Goal: Navigation & Orientation: Find specific page/section

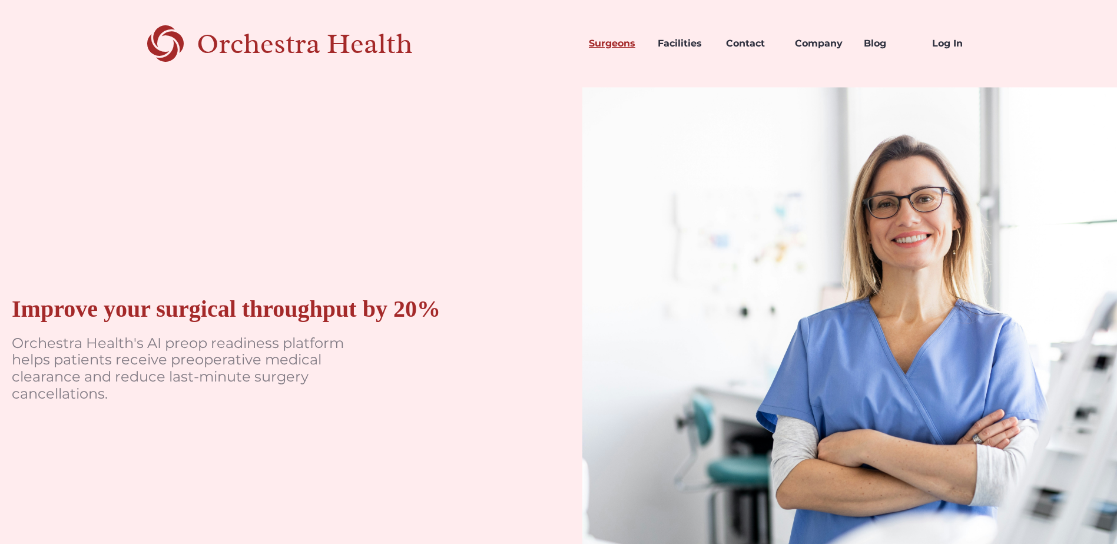
click at [607, 44] on link "Surgeons" at bounding box center [613, 44] width 69 height 40
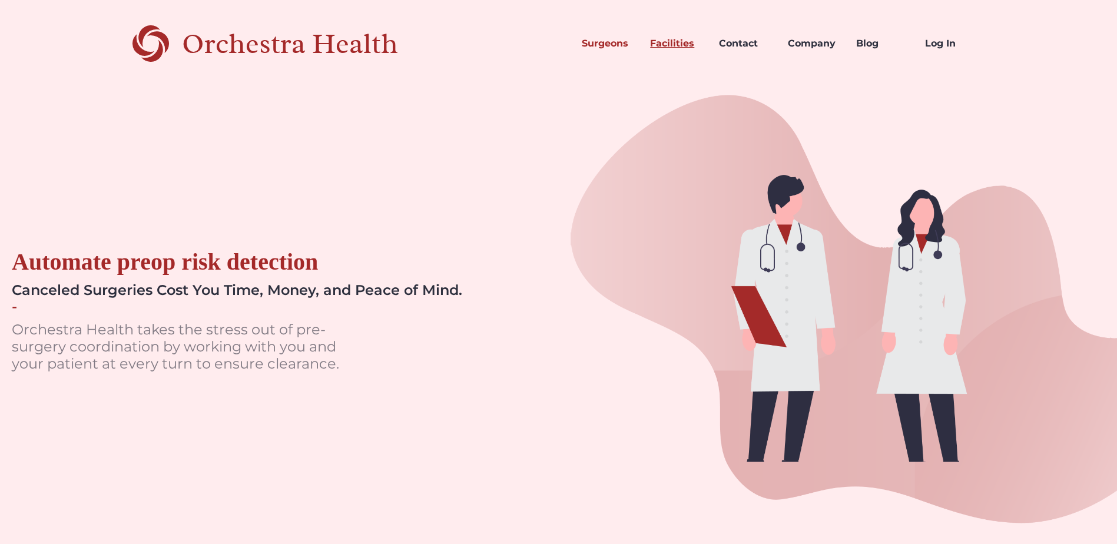
click at [681, 41] on link "Facilities" at bounding box center [675, 44] width 69 height 40
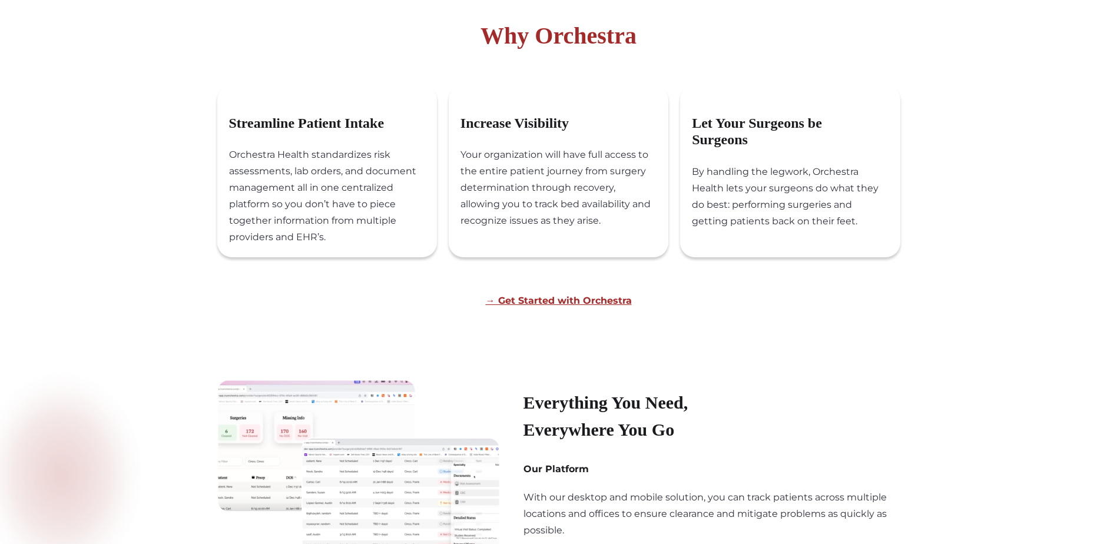
scroll to position [589, 0]
